Goal: Task Accomplishment & Management: Complete application form

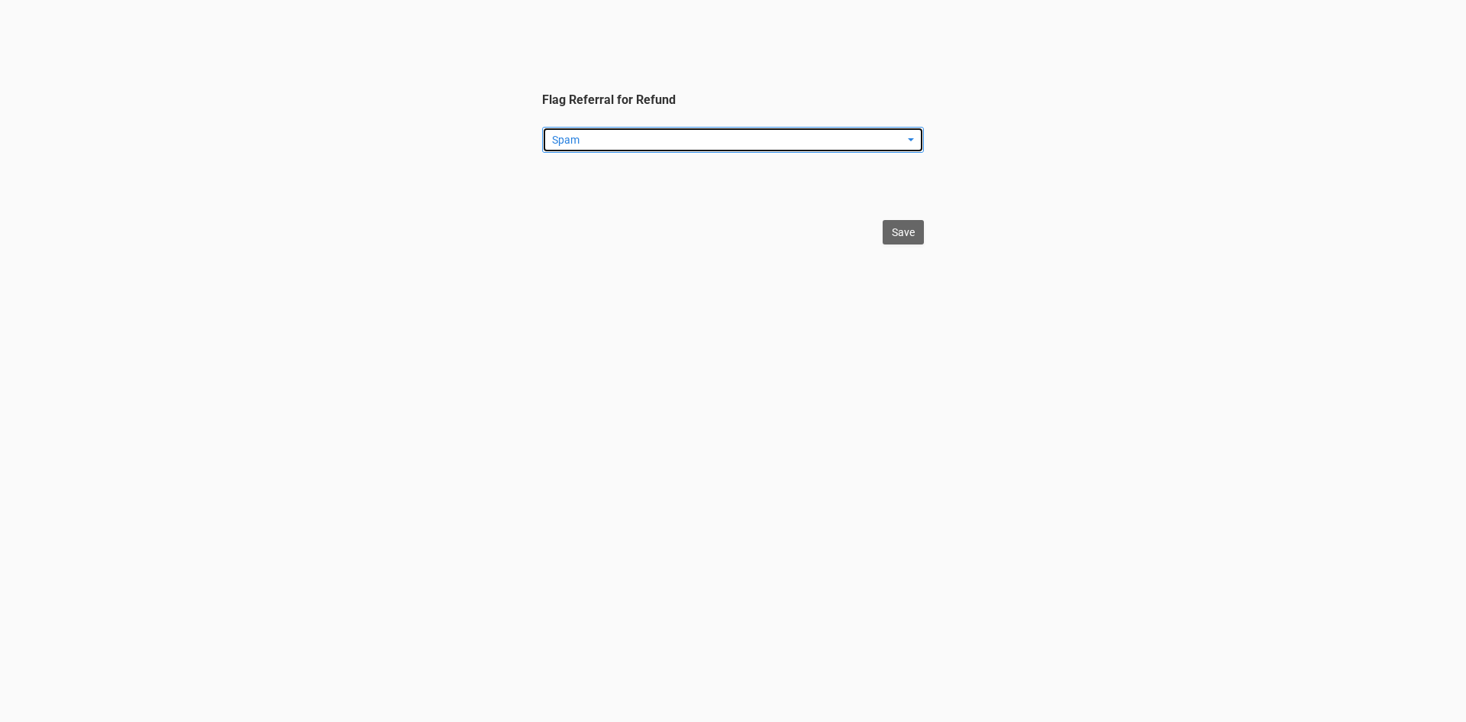
click at [615, 134] on span "Spam" at bounding box center [728, 139] width 352 height 15
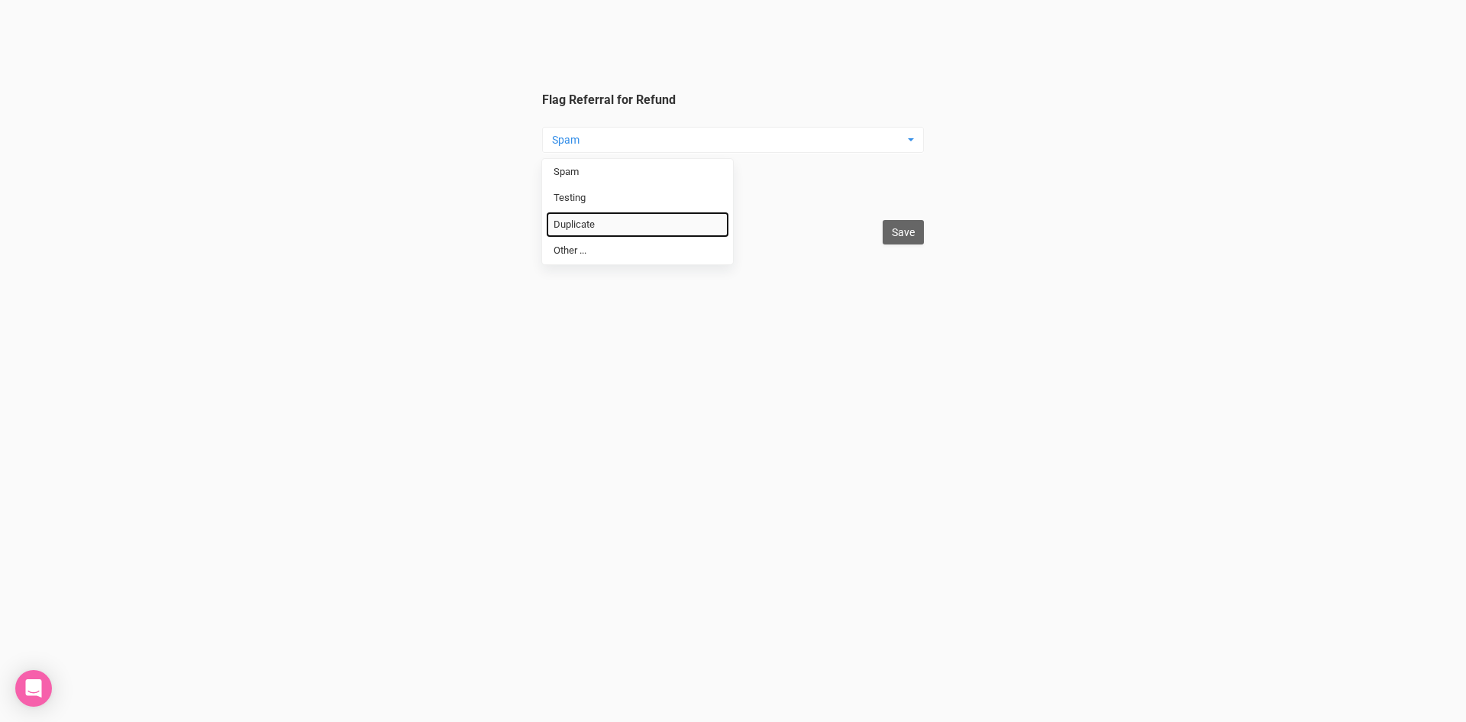
click at [624, 225] on link "Duplicate" at bounding box center [637, 225] width 183 height 27
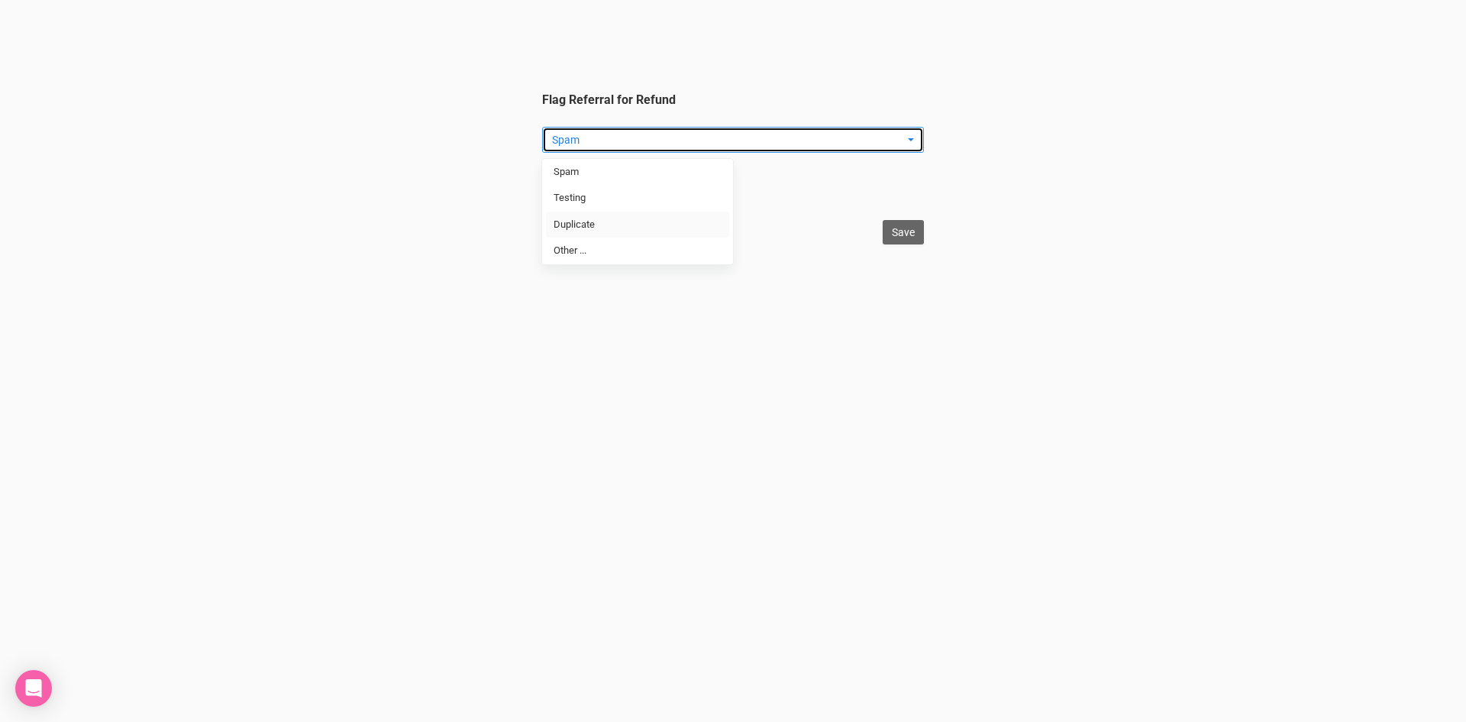
select select "Duplicate"
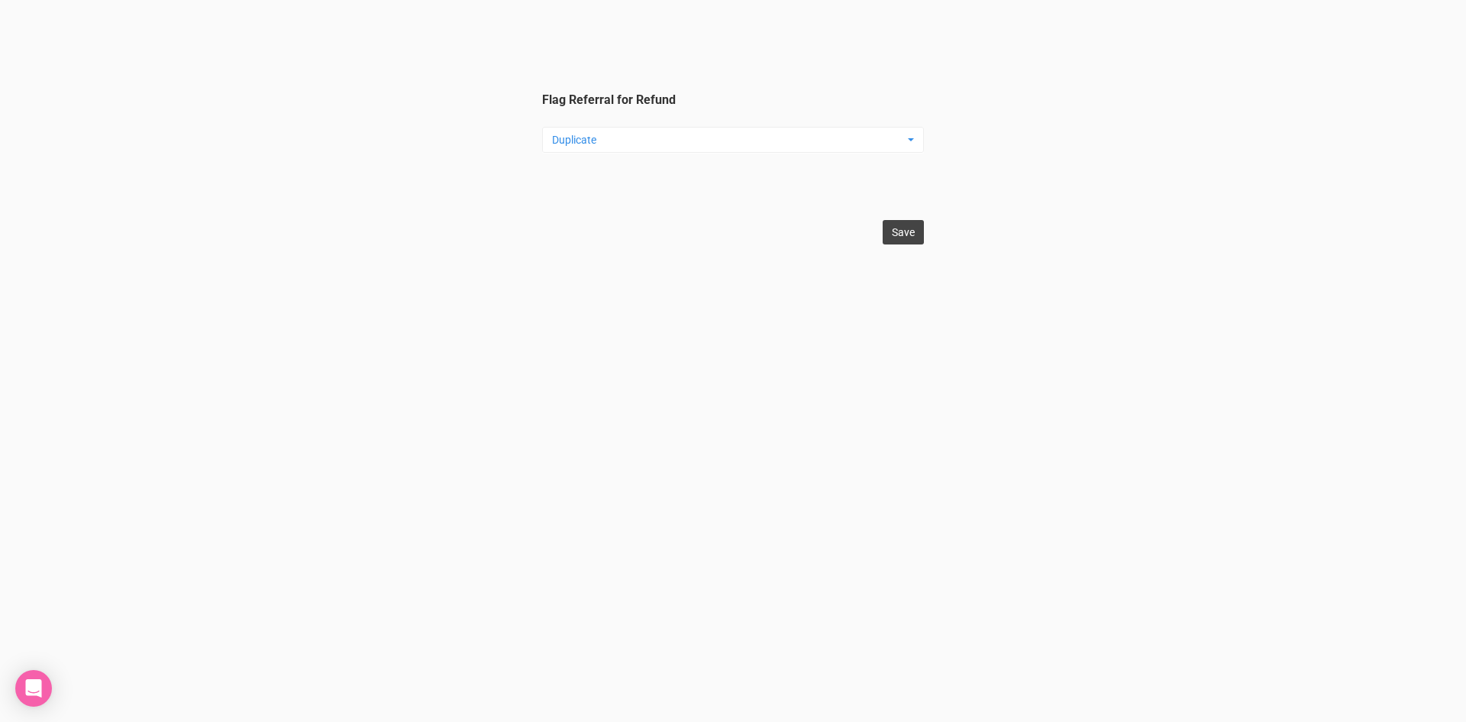
click at [900, 232] on input "Save" at bounding box center [903, 232] width 41 height 24
type input "Save"
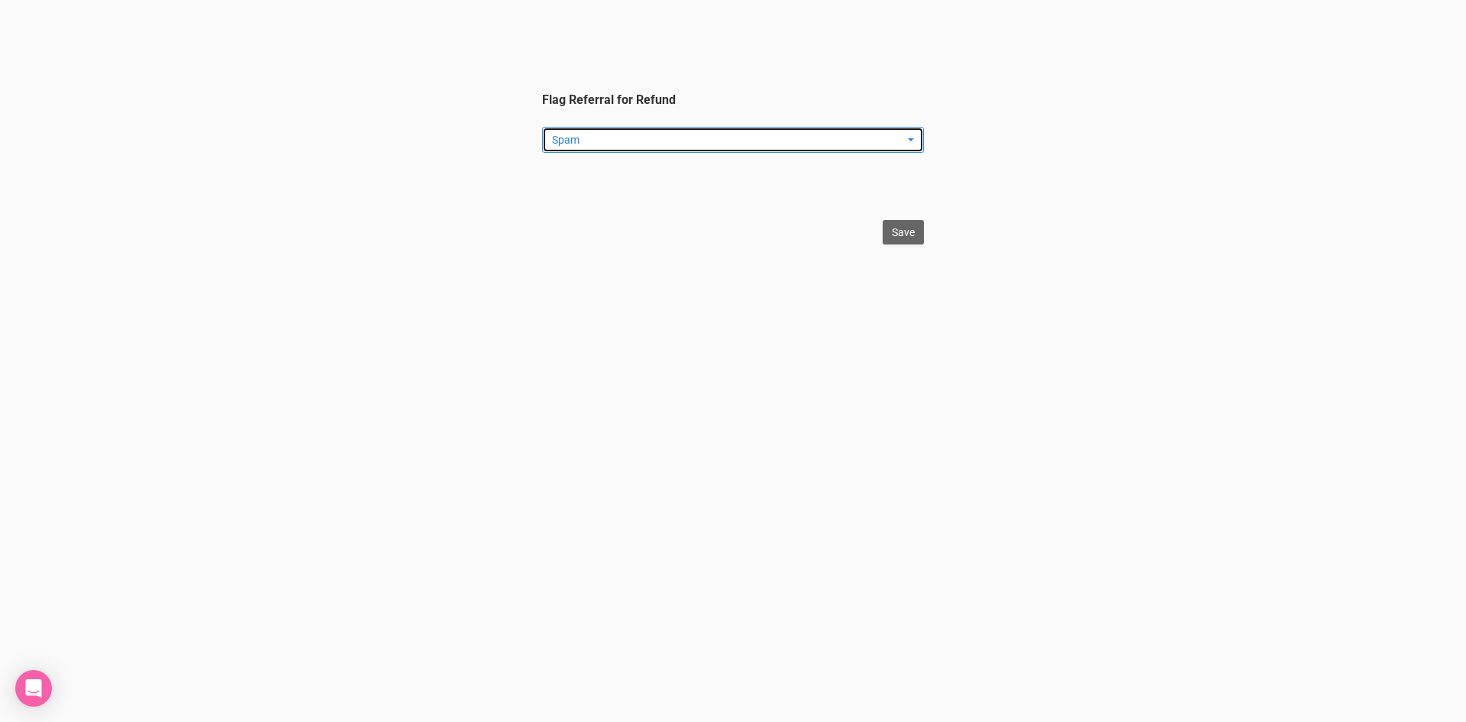
click at [624, 137] on span "Spam" at bounding box center [728, 139] width 352 height 15
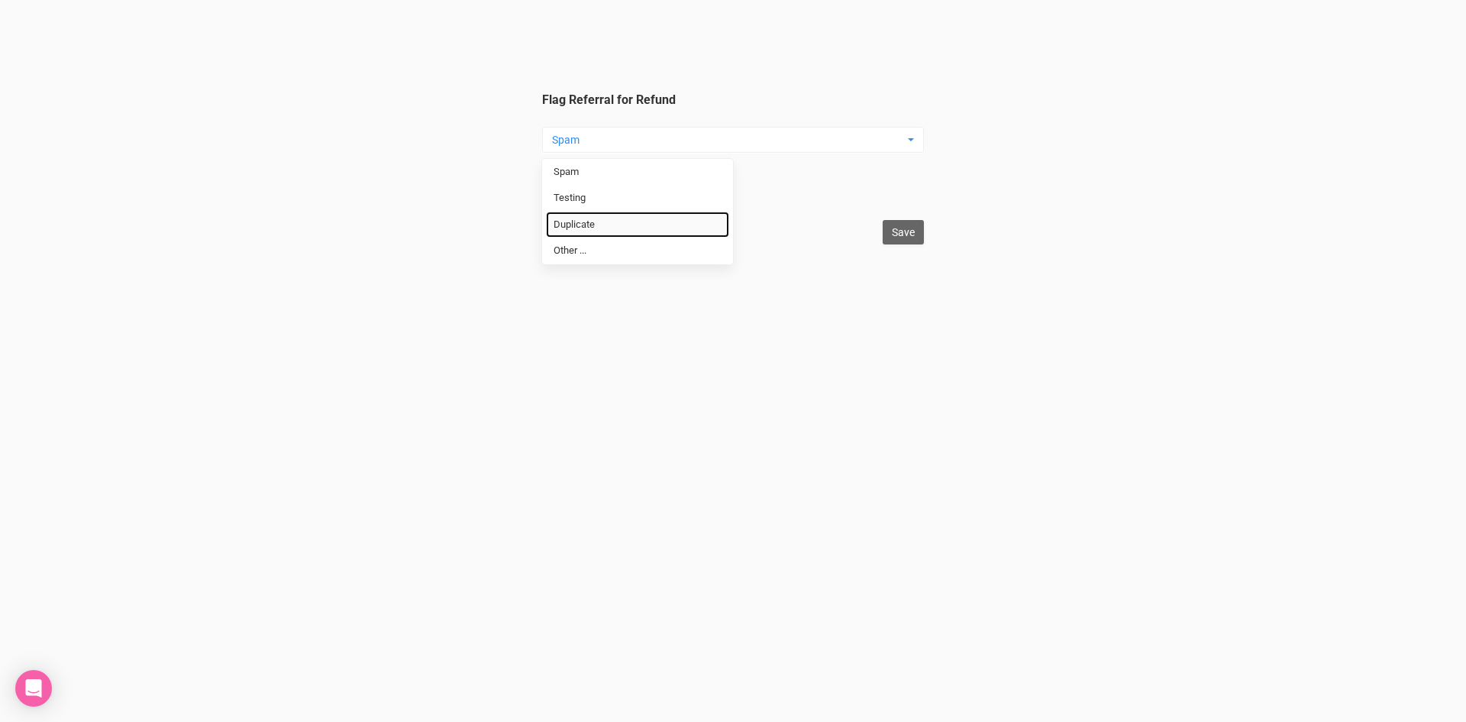
click at [619, 224] on link "Duplicate" at bounding box center [637, 225] width 183 height 27
select select "Duplicate"
click at [915, 239] on input "Save" at bounding box center [903, 232] width 41 height 24
type input "Save"
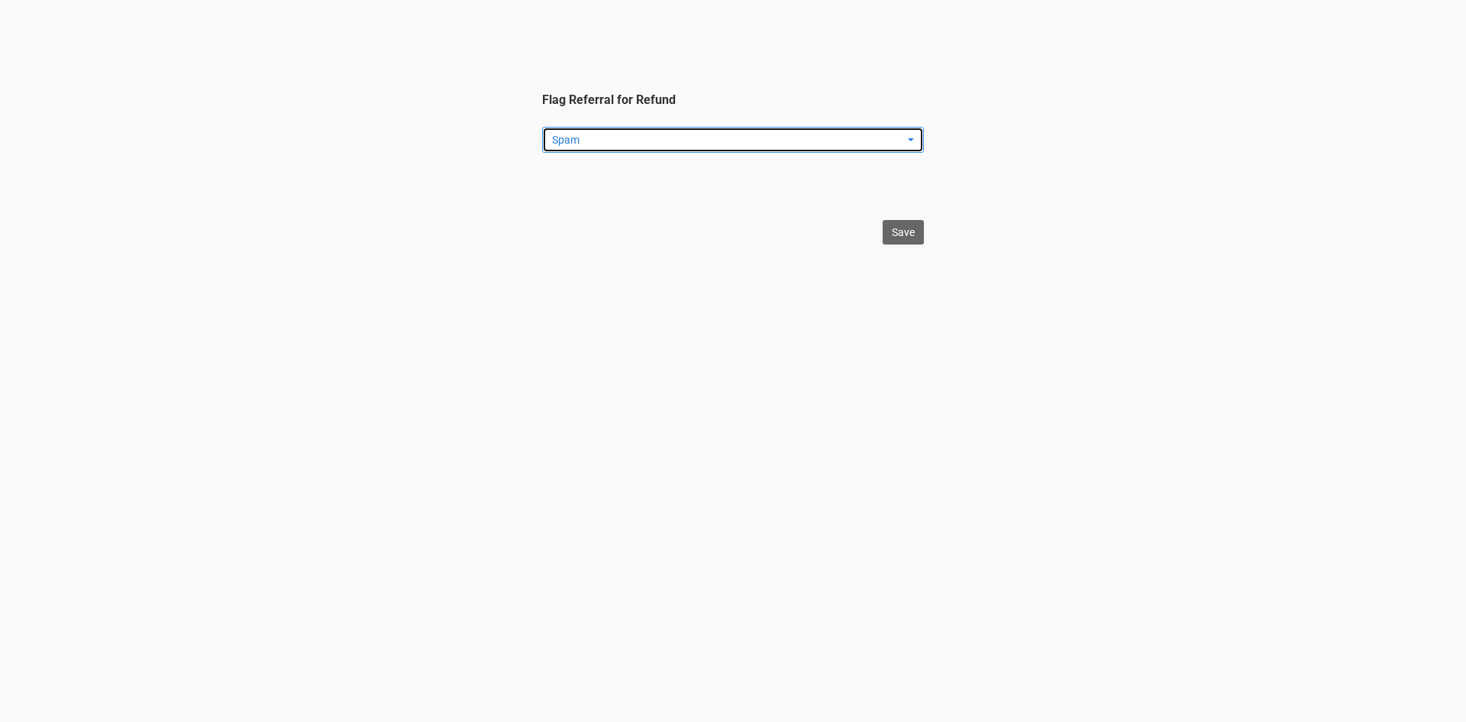
click at [596, 142] on span "Spam" at bounding box center [728, 139] width 352 height 15
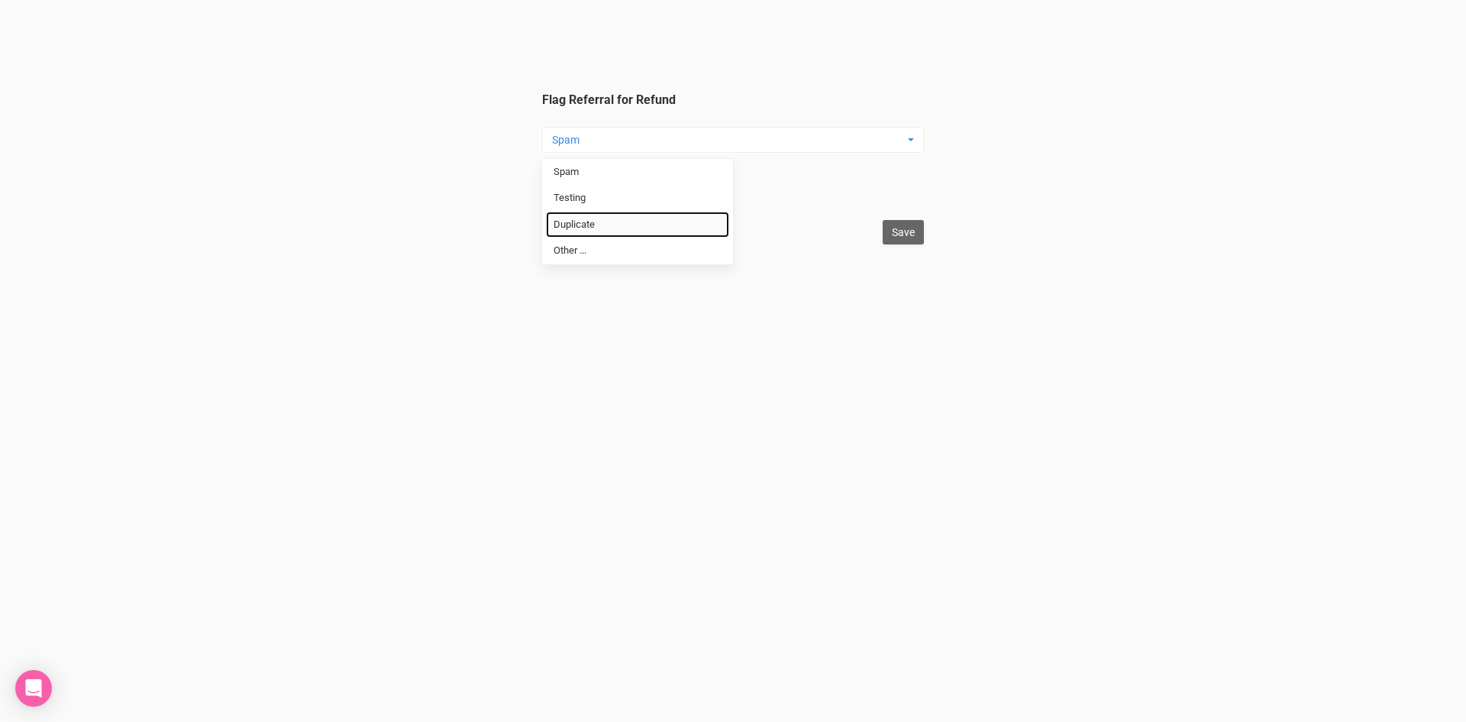
click at [593, 219] on span "Duplicate" at bounding box center [574, 225] width 41 height 15
select select "Duplicate"
click at [897, 226] on input "Save" at bounding box center [903, 232] width 41 height 24
type input "Save"
